Goal: Obtain resource: Obtain resource

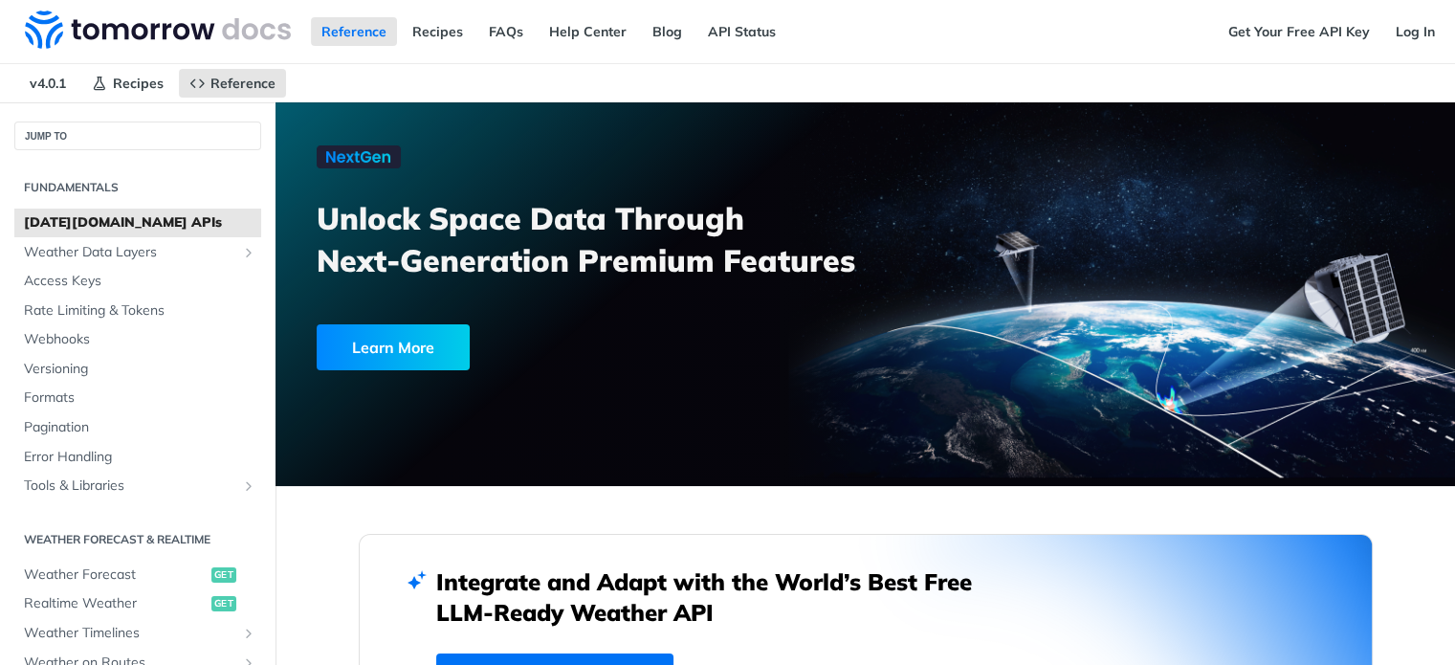
click at [1197, 102] on div "v4.0.1 Recipes Reference Tomorrow.io APIs" at bounding box center [727, 83] width 1455 height 38
click at [1217, 46] on link "Get Your Free API Key" at bounding box center [1298, 31] width 163 height 29
